Goal: Transaction & Acquisition: Book appointment/travel/reservation

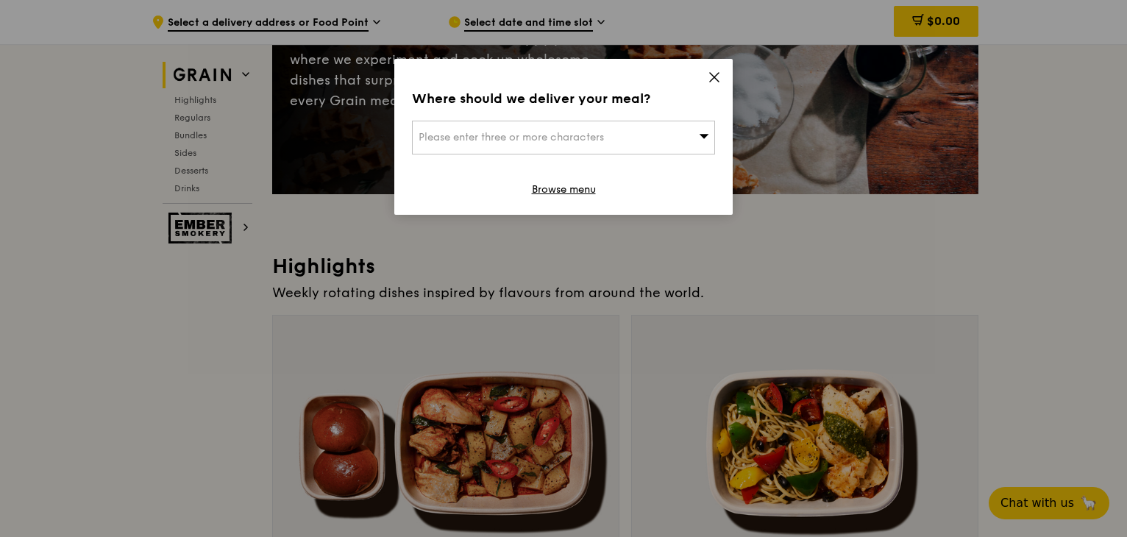
click at [712, 79] on icon at bounding box center [714, 77] width 9 height 9
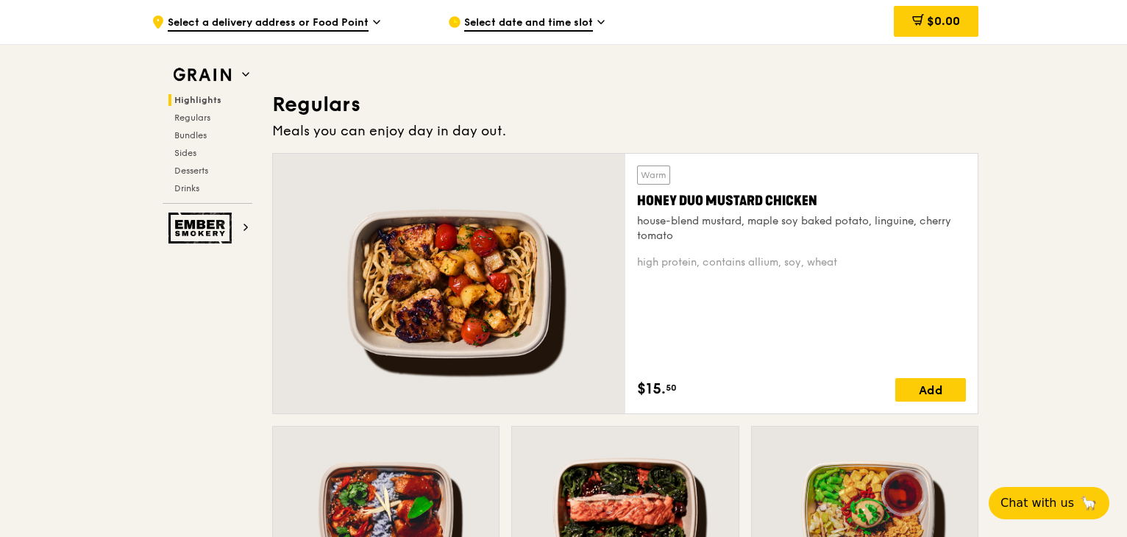
scroll to position [1177, 0]
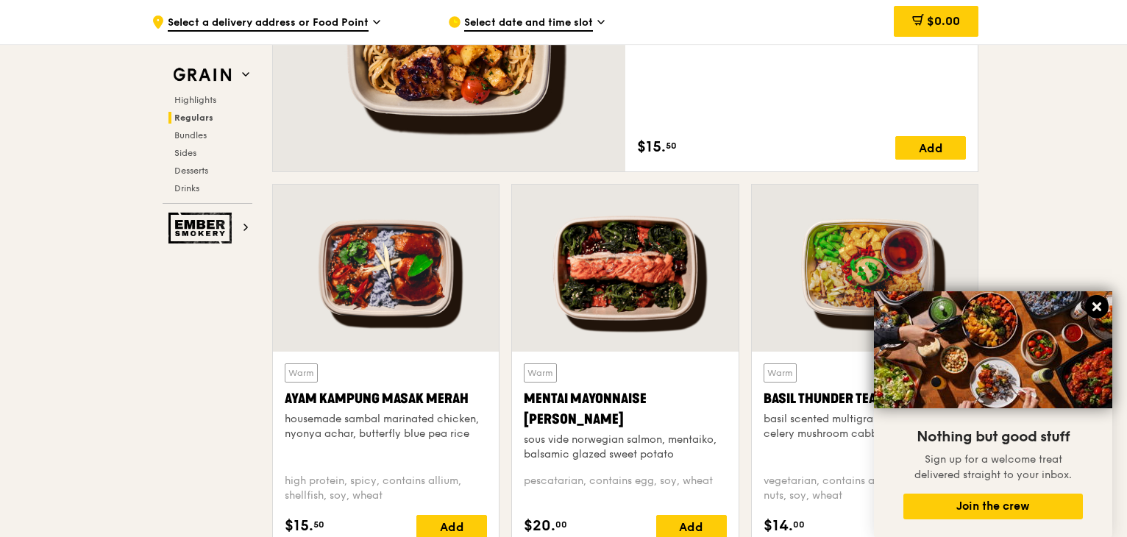
click at [1097, 310] on icon at bounding box center [1096, 306] width 13 height 13
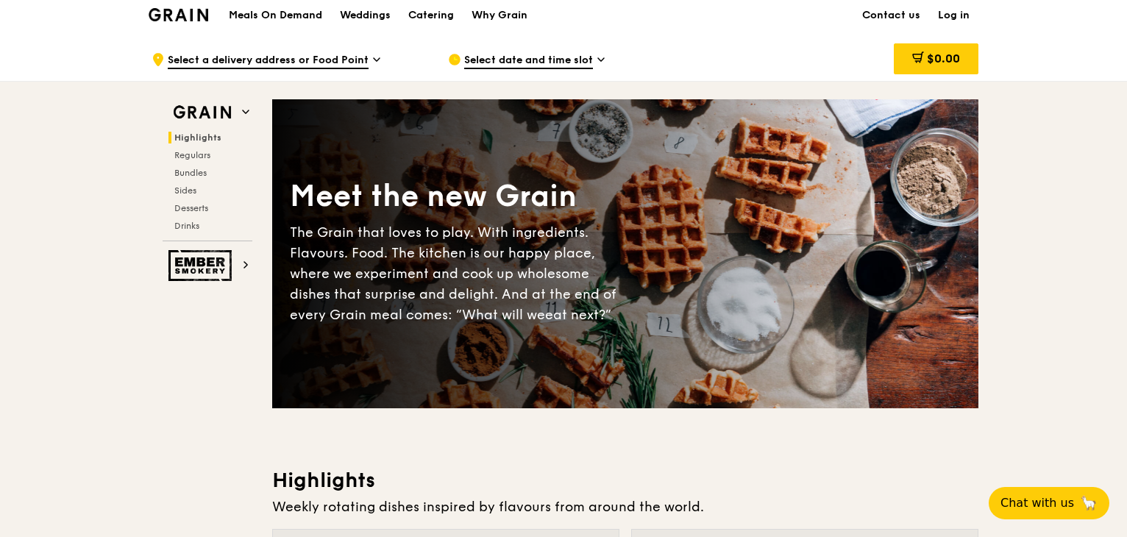
scroll to position [0, 0]
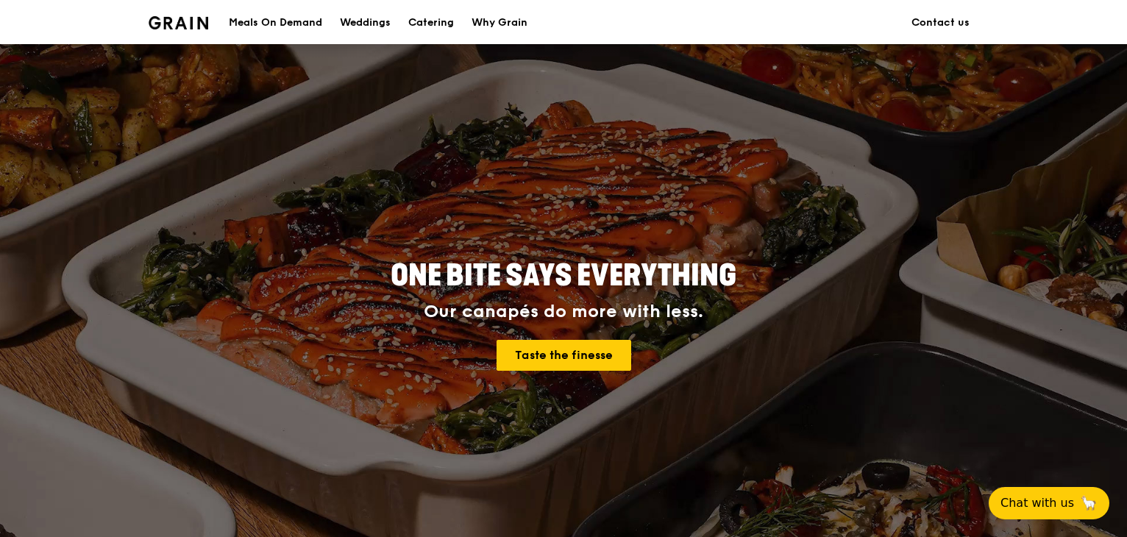
scroll to position [662, 0]
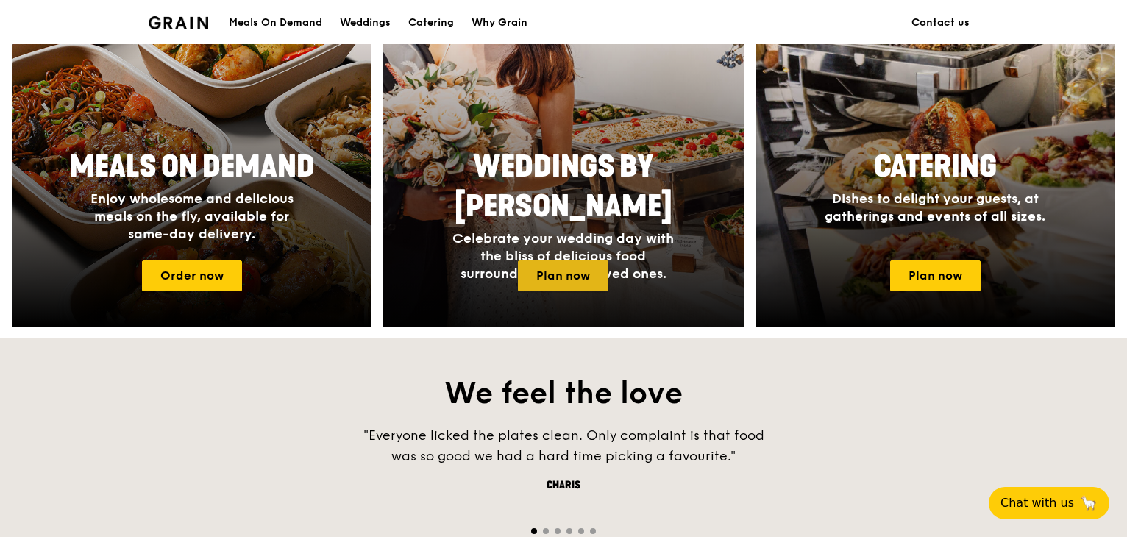
click at [588, 286] on link "Plan now" at bounding box center [563, 275] width 90 height 31
